Goal: Register for event/course

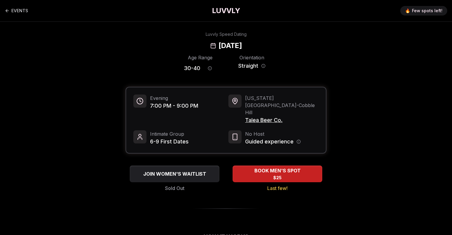
drag, startPoint x: 281, startPoint y: 46, endPoint x: 219, endPoint y: 48, distance: 62.5
click at [219, 48] on div "Luvvly Speed Dating [DATE]" at bounding box center [226, 40] width 409 height 19
copy h2 "September 30th"
click at [242, 48] on h2 "[DATE]" at bounding box center [229, 46] width 23 height 10
drag, startPoint x: 285, startPoint y: 45, endPoint x: 166, endPoint y: 45, distance: 118.3
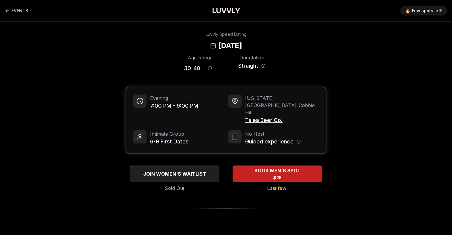
click at [166, 45] on div "Luvvly Speed Dating [DATE]" at bounding box center [226, 40] width 409 height 19
copy h2 "[DATE]"
drag, startPoint x: 292, startPoint y: 107, endPoint x: 244, endPoint y: 107, distance: 47.5
click at [244, 107] on div "New York City - Cobble Hill Talea Beer Co." at bounding box center [273, 110] width 90 height 30
copy span "Talea Beer Co."
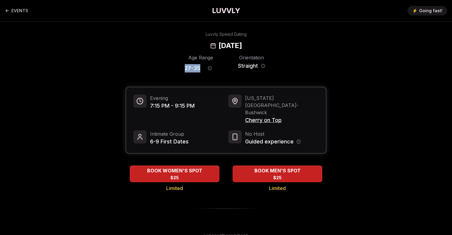
drag, startPoint x: 200, startPoint y: 71, endPoint x: 175, endPoint y: 71, distance: 24.2
click at [175, 71] on div "Age Range 27 - 35 Orientation Straight" at bounding box center [226, 64] width 201 height 21
copy span "27 - 35"
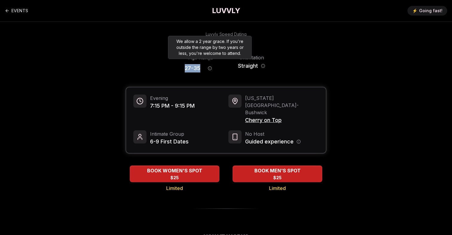
copy span "27 - 35"
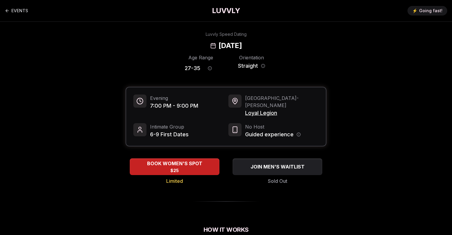
drag, startPoint x: 283, startPoint y: 45, endPoint x: 178, endPoint y: 45, distance: 105.5
click at [178, 45] on div "Luvvly Speed Dating [DATE]" at bounding box center [226, 40] width 409 height 19
copy h2 "[DATE]"
drag, startPoint x: 202, startPoint y: 68, endPoint x: 170, endPoint y: 68, distance: 32.0
click at [170, 68] on div "Age Range 27 - 35 Orientation Straight" at bounding box center [226, 64] width 201 height 21
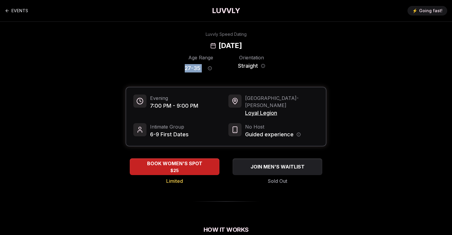
copy div "27 - 35"
drag, startPoint x: 280, startPoint y: 45, endPoint x: 180, endPoint y: 46, distance: 100.7
click at [180, 46] on div "Luvvly Speed Dating Tuesday, September 30th" at bounding box center [226, 40] width 409 height 19
copy h2 "[DATE]"
drag, startPoint x: 201, startPoint y: 68, endPoint x: 173, endPoint y: 68, distance: 28.4
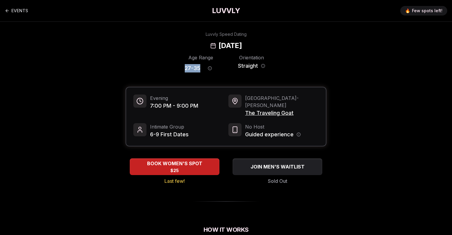
click at [173, 68] on div "Age Range 27 - 35 Orientation Straight" at bounding box center [226, 64] width 201 height 21
copy span "27 - 35"
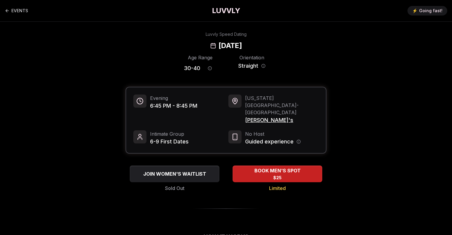
drag, startPoint x: 280, startPoint y: 42, endPoint x: 183, endPoint y: 43, distance: 96.8
click at [183, 43] on div "Luvvly Speed Dating Wednesday, October 1st" at bounding box center [226, 40] width 409 height 19
copy h2 "Wednesday, October 1st"
drag, startPoint x: 162, startPoint y: 106, endPoint x: 143, endPoint y: 106, distance: 18.8
click at [143, 106] on div "Evening 6:45 PM - 8:45 PM" at bounding box center [178, 110] width 90 height 30
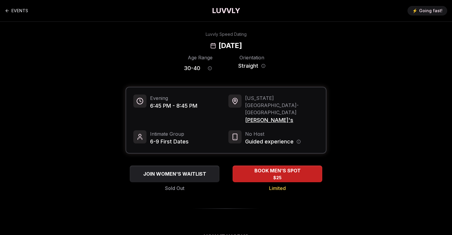
click at [149, 106] on div "Evening 6:45 PM - 8:45 PM" at bounding box center [178, 110] width 90 height 30
drag, startPoint x: 149, startPoint y: 106, endPoint x: 156, endPoint y: 106, distance: 7.5
click at [156, 106] on div "Evening 6:45 PM - 8:45 PM" at bounding box center [178, 110] width 90 height 30
copy span "6:45"
drag, startPoint x: 273, startPoint y: 108, endPoint x: 245, endPoint y: 107, distance: 28.7
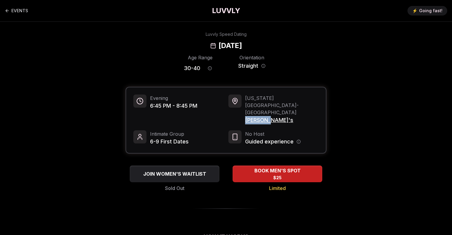
click at [245, 116] on span "Amelia's" at bounding box center [282, 120] width 74 height 8
copy span "Amelia's"
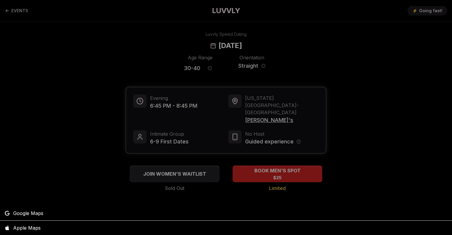
click at [188, 46] on div at bounding box center [226, 117] width 452 height 235
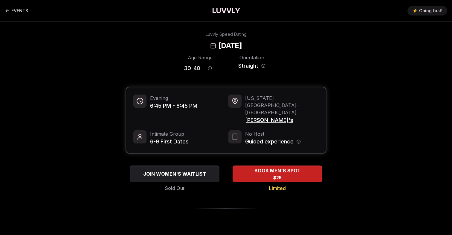
click at [218, 46] on h2 "[DATE]" at bounding box center [229, 46] width 23 height 10
copy h2 "Wednesday"
drag, startPoint x: 202, startPoint y: 69, endPoint x: 182, endPoint y: 69, distance: 20.6
click at [182, 69] on div "Age Range 30 - 40 Orientation Straight" at bounding box center [226, 64] width 201 height 21
copy div "30 - 40"
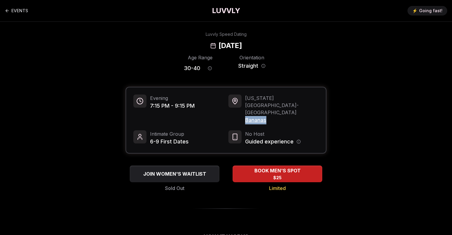
drag, startPoint x: 268, startPoint y: 106, endPoint x: 246, endPoint y: 106, distance: 21.8
click at [246, 116] on span "Bananas" at bounding box center [282, 120] width 74 height 8
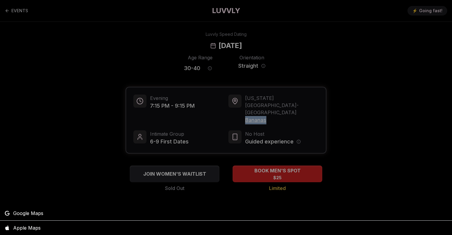
copy span "Bananas"
click at [158, 105] on div at bounding box center [226, 117] width 452 height 235
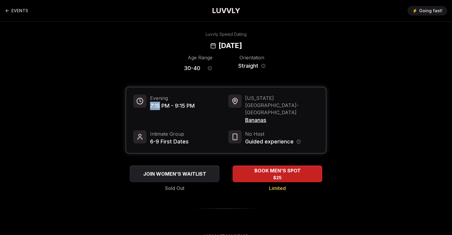
drag, startPoint x: 159, startPoint y: 105, endPoint x: 150, endPoint y: 105, distance: 9.0
click at [150, 105] on span "7:15 PM - 9:15 PM" at bounding box center [172, 106] width 45 height 8
copy span "7:15"
click at [258, 116] on span "Bananas" at bounding box center [282, 120] width 74 height 8
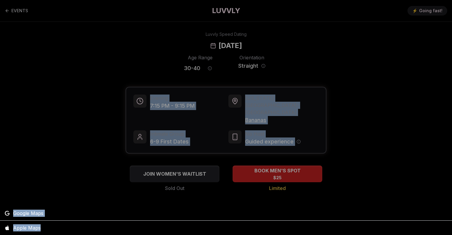
click at [258, 104] on div at bounding box center [226, 117] width 452 height 235
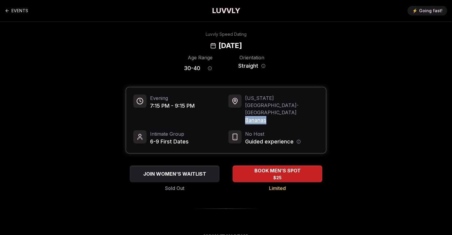
drag, startPoint x: 275, startPoint y: 110, endPoint x: 244, endPoint y: 110, distance: 31.1
click at [244, 110] on div "[US_STATE][GEOGRAPHIC_DATA] - [GEOGRAPHIC_DATA] [GEOGRAPHIC_DATA]" at bounding box center [273, 110] width 90 height 30
copy span "Bananas"
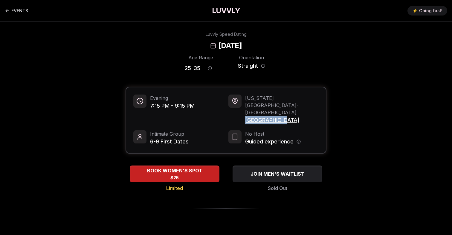
drag, startPoint x: 287, startPoint y: 108, endPoint x: 244, endPoint y: 107, distance: 42.1
click at [244, 107] on div "[US_STATE][GEOGRAPHIC_DATA] - [GEOGRAPHIC_DATA] [GEOGRAPHIC_DATA]" at bounding box center [273, 110] width 90 height 30
copy span "Lavender Lake"
drag, startPoint x: 200, startPoint y: 68, endPoint x: 178, endPoint y: 68, distance: 21.8
click at [178, 68] on div "Age Range 25 - 35 Orientation Straight" at bounding box center [226, 64] width 201 height 21
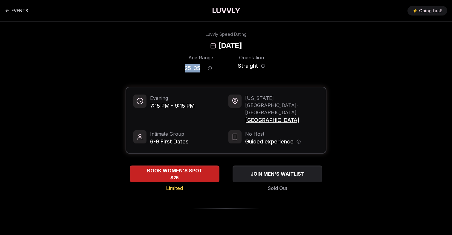
copy span "25 - 35"
drag, startPoint x: 288, startPoint y: 107, endPoint x: 244, endPoint y: 108, distance: 44.8
click at [244, 108] on div "New York City - Williamsburg Lavender Lake" at bounding box center [273, 110] width 90 height 30
copy span "Lavender Lake"
drag, startPoint x: 201, startPoint y: 68, endPoint x: 175, endPoint y: 68, distance: 25.4
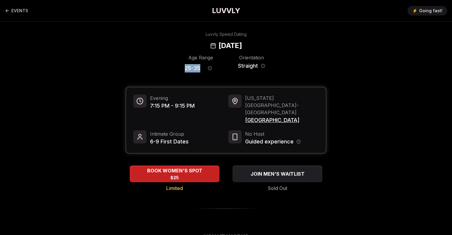
click at [175, 68] on div "Age Range 25 - 35 Orientation Straight" at bounding box center [226, 64] width 201 height 21
copy span "25 - 35"
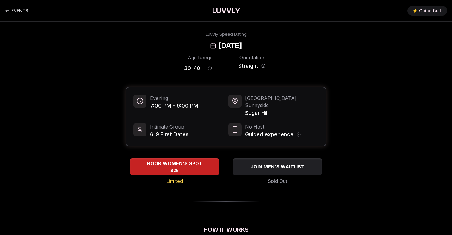
drag, startPoint x: 278, startPoint y: 45, endPoint x: 169, endPoint y: 45, distance: 108.5
click at [169, 45] on div "Luvvly Speed Dating [DATE]" at bounding box center [226, 40] width 409 height 19
copy h2 "[DATE]"
drag, startPoint x: 274, startPoint y: 106, endPoint x: 246, endPoint y: 106, distance: 28.1
click at [246, 109] on span "Sugar Hill" at bounding box center [282, 113] width 74 height 8
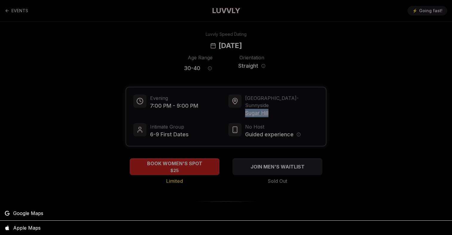
copy span "Sugar Hill"
drag, startPoint x: 200, startPoint y: 66, endPoint x: 169, endPoint y: 68, distance: 30.8
click at [169, 68] on div at bounding box center [226, 117] width 452 height 235
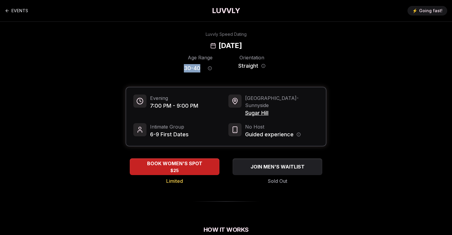
drag, startPoint x: 181, startPoint y: 68, endPoint x: 199, endPoint y: 67, distance: 17.9
click at [199, 67] on div "Age Range 30 - 40 Orientation Straight" at bounding box center [226, 64] width 201 height 21
copy span "30 - 40"
